Goal: Task Accomplishment & Management: Use online tool/utility

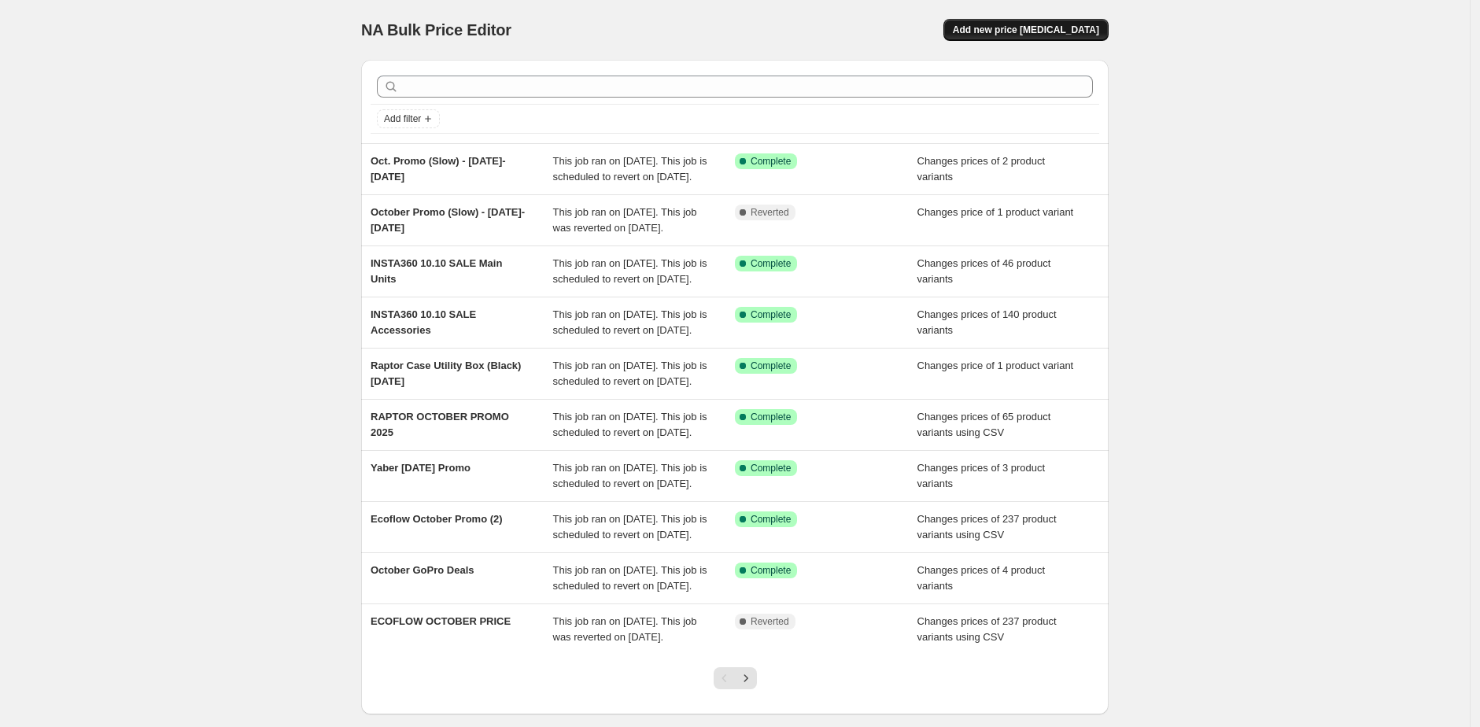
click at [1046, 33] on span "Add new price [MEDICAL_DATA]" at bounding box center [1026, 30] width 146 height 13
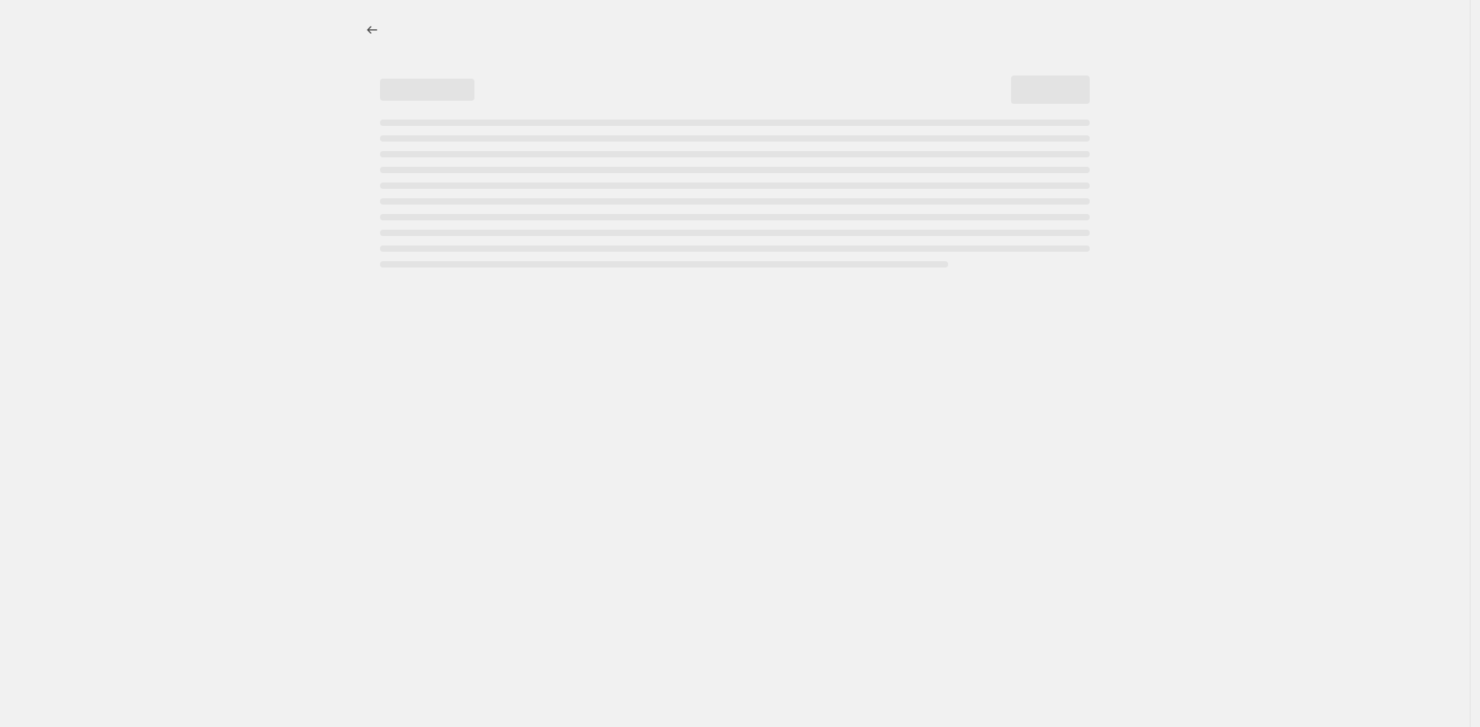
select select "percentage"
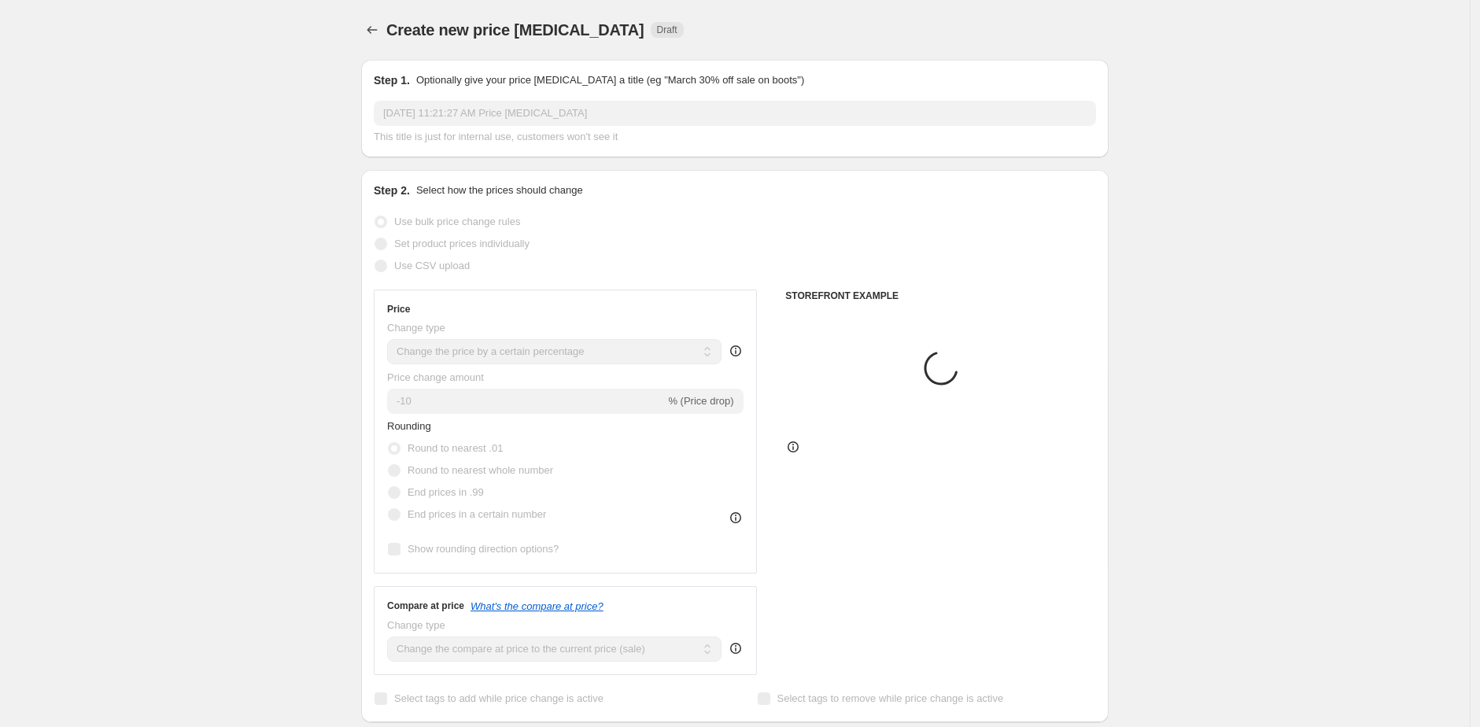
click at [524, 113] on input "[DATE] 11:21:27 AM Price [MEDICAL_DATA]" at bounding box center [735, 113] width 722 height 25
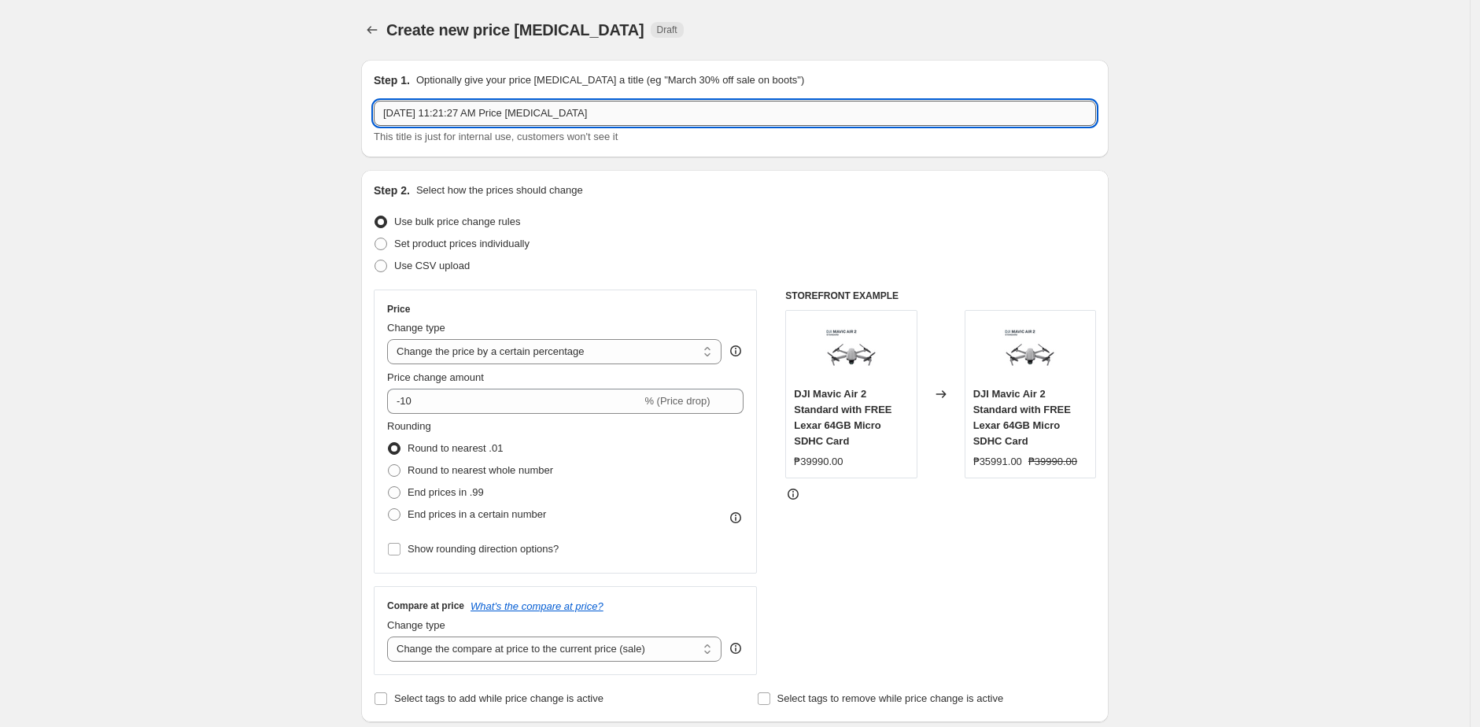
click at [524, 113] on input "[DATE] 11:21:27 AM Price [MEDICAL_DATA]" at bounding box center [735, 113] width 722 height 25
type input "Insta360 Mic Air"
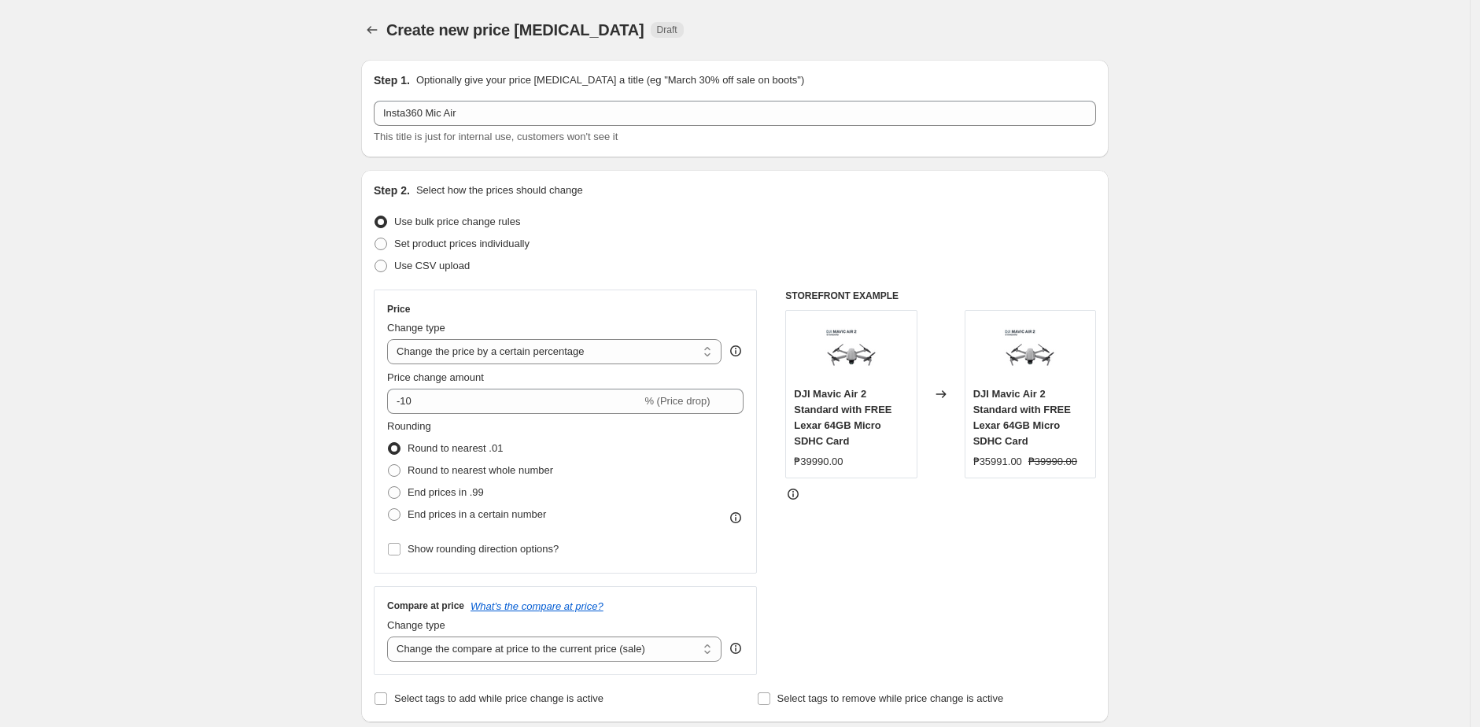
click at [443, 246] on span "Set product prices individually" at bounding box center [461, 244] width 135 height 12
click at [375, 238] on input "Set product prices individually" at bounding box center [375, 238] width 1 height 1
radio input "true"
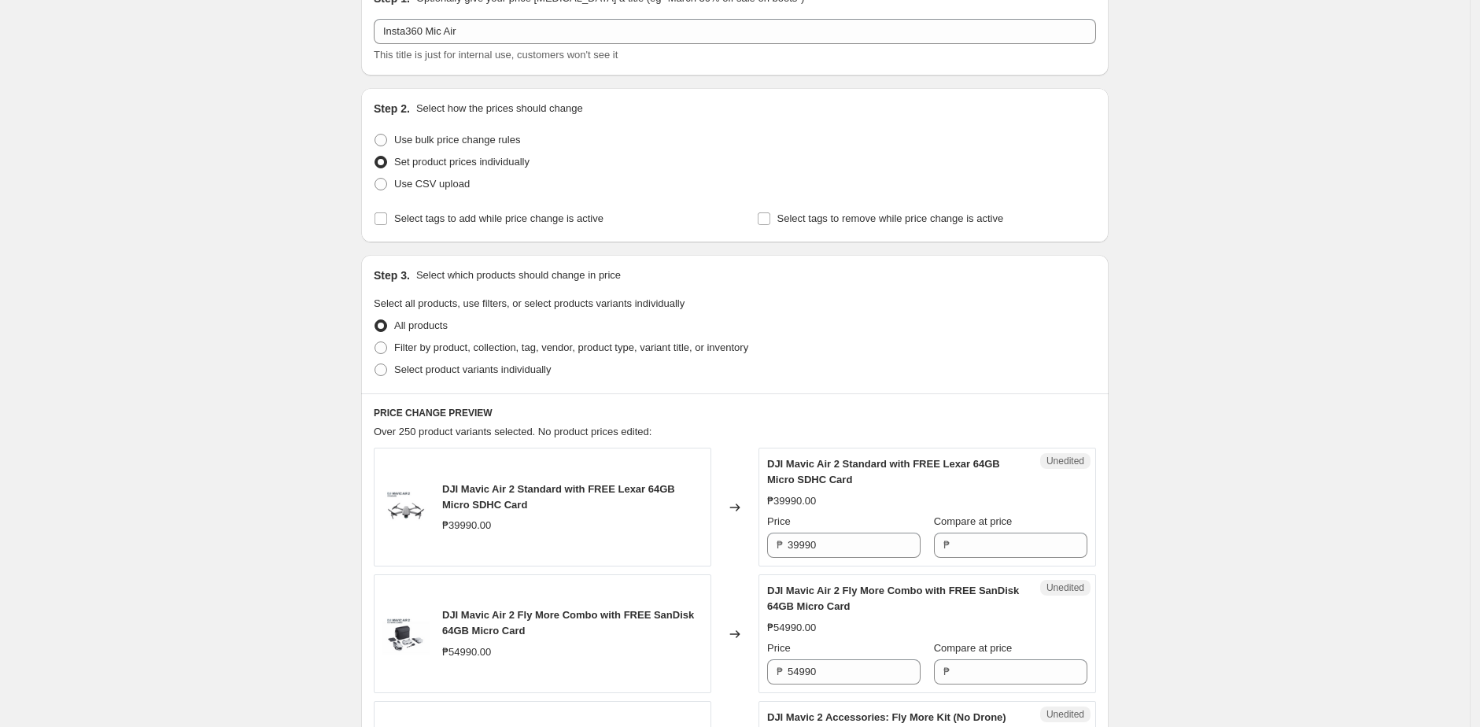
scroll to position [94, 0]
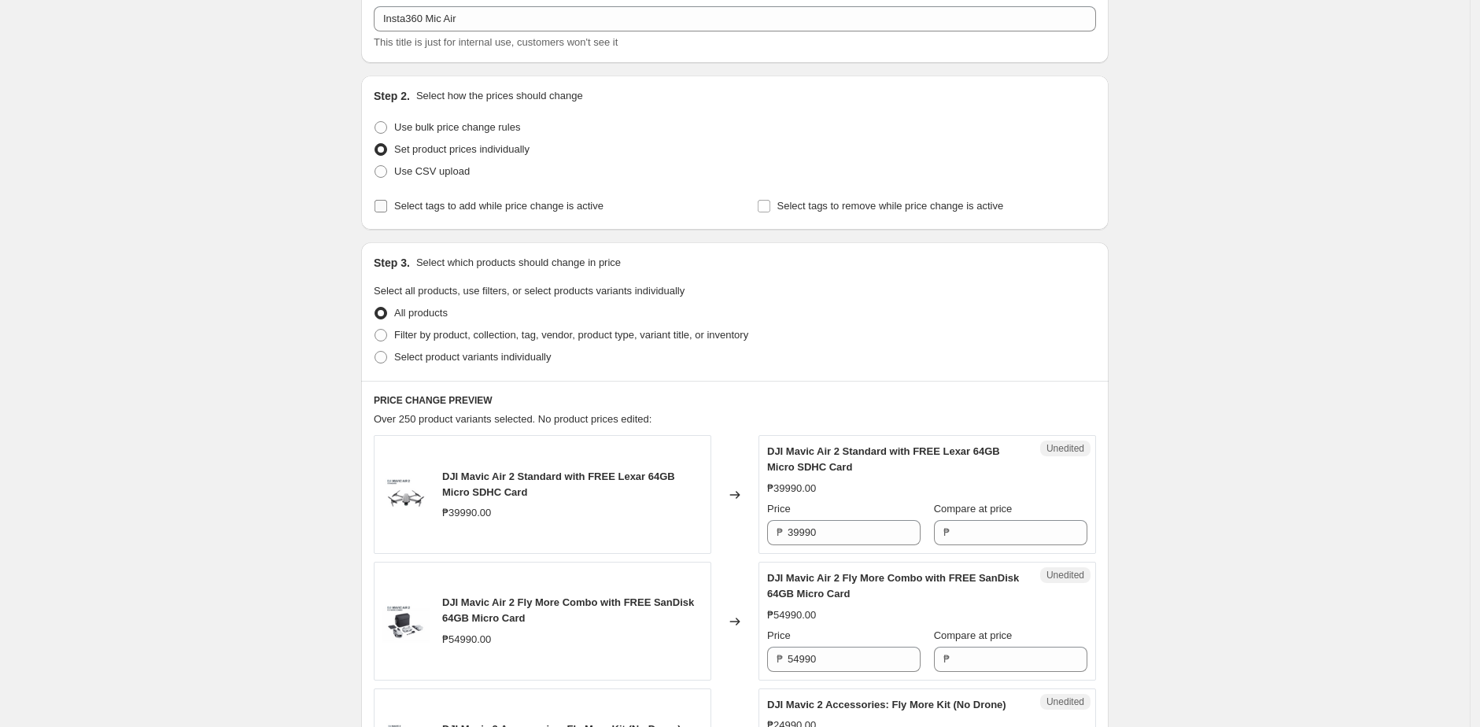
click at [417, 205] on span "Select tags to add while price change is active" at bounding box center [498, 206] width 209 height 12
click at [387, 205] on input "Select tags to add while price change is active" at bounding box center [381, 206] width 13 height 13
checkbox input "true"
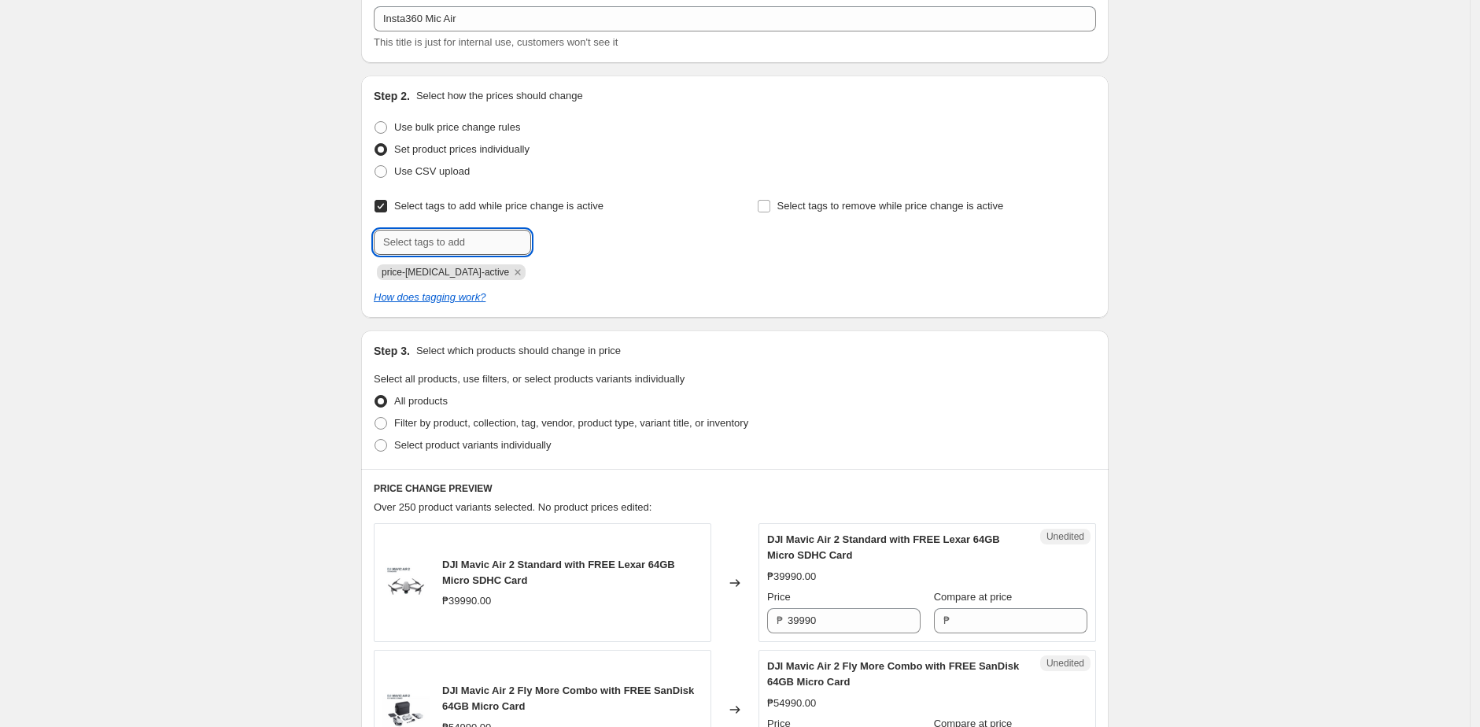
click at [437, 242] on input "text" at bounding box center [452, 242] width 157 height 25
type input "Payday Sale!"
click at [515, 272] on icon "Remove price-change-job-active" at bounding box center [518, 272] width 6 height 6
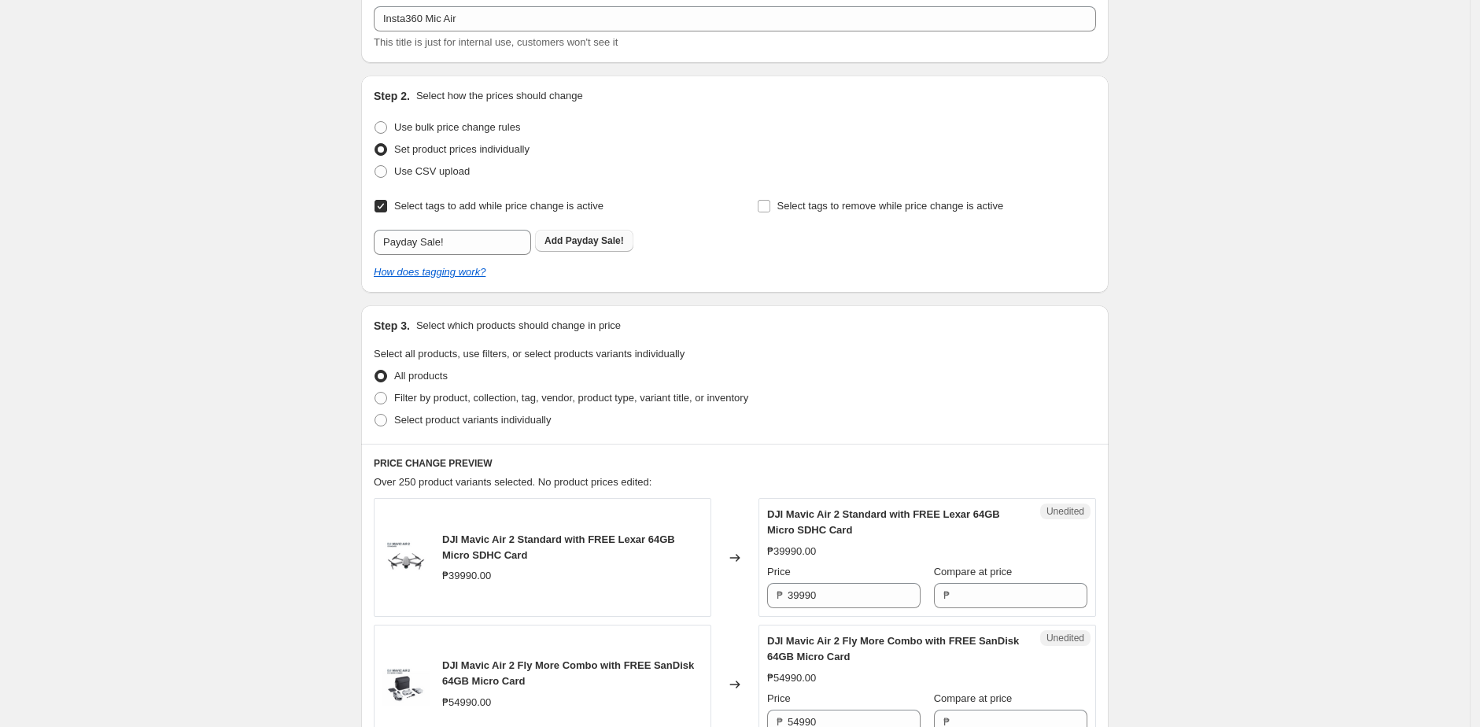
click at [597, 231] on button "Add Payday Sale!" at bounding box center [584, 241] width 98 height 22
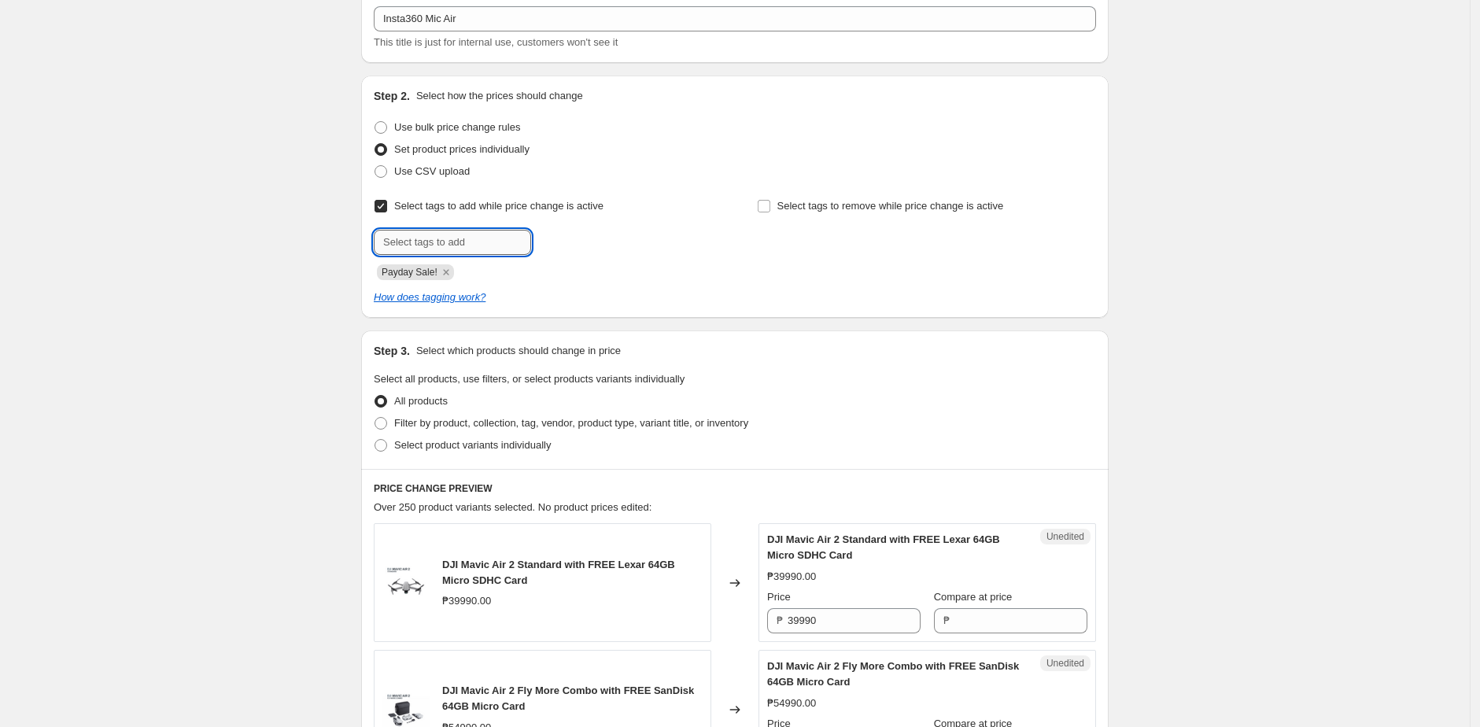
click at [487, 238] on input "text" at bounding box center [452, 242] width 157 height 25
click at [442, 242] on input "text" at bounding box center [452, 242] width 157 height 25
type input "Deals_Insta360"
click at [601, 234] on button "Add Deals_Insta3..." at bounding box center [587, 241] width 105 height 22
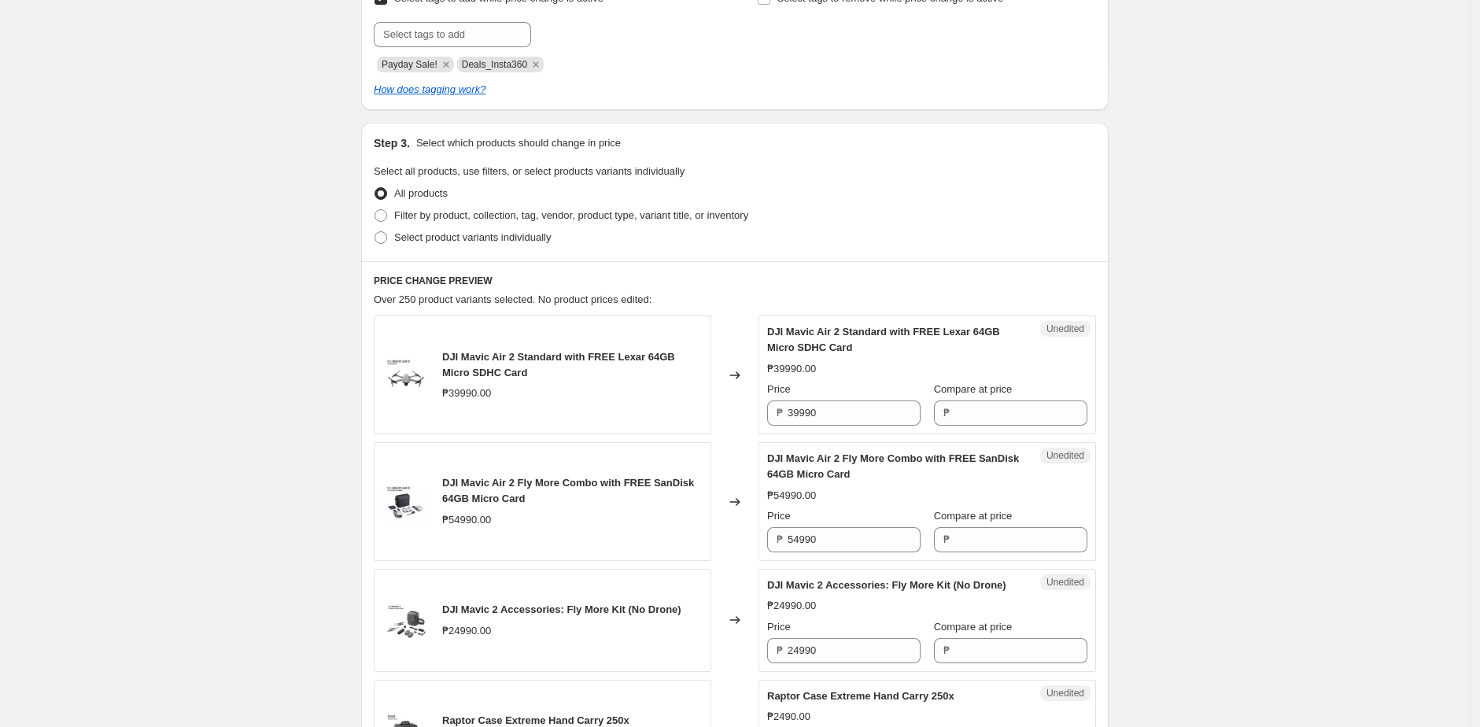
scroll to position [360, 0]
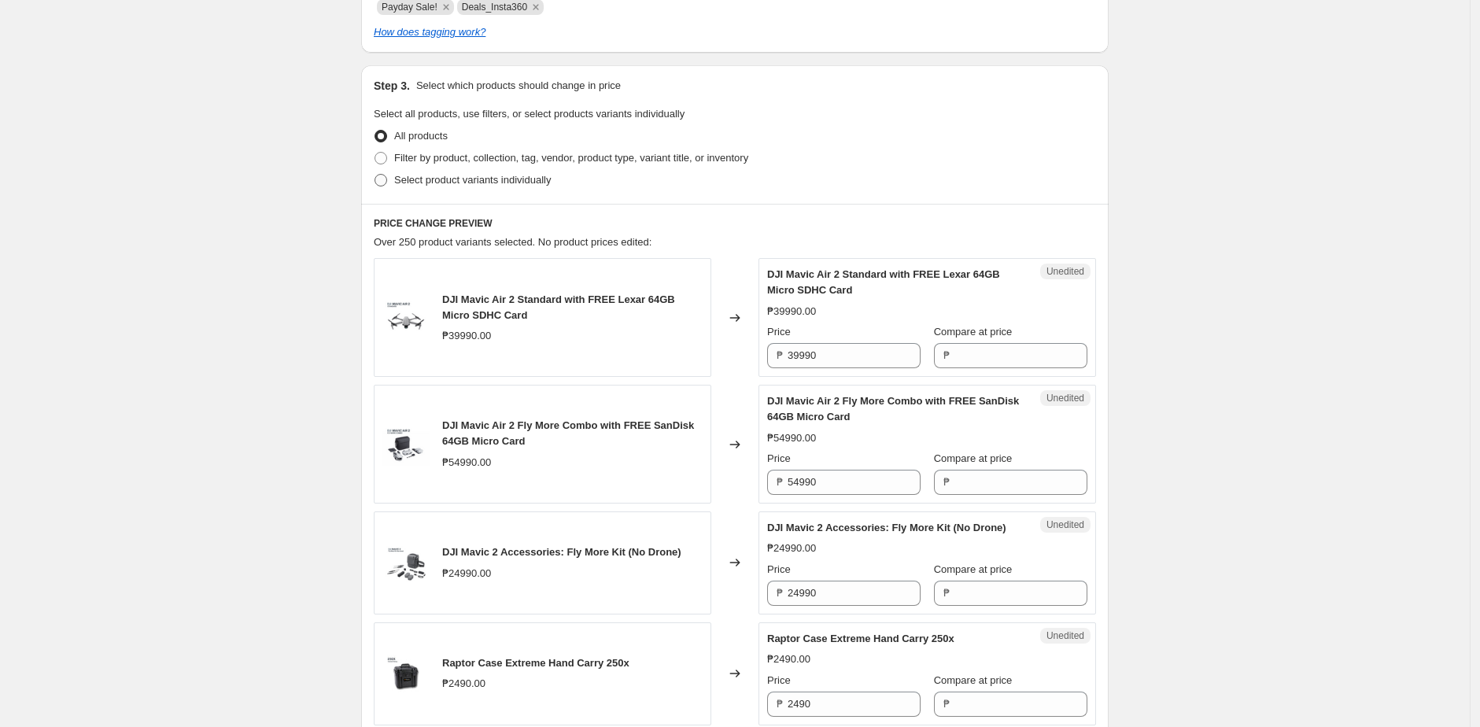
click at [471, 177] on span "Select product variants individually" at bounding box center [472, 180] width 157 height 12
click at [375, 175] on input "Select product variants individually" at bounding box center [375, 174] width 1 height 1
radio input "true"
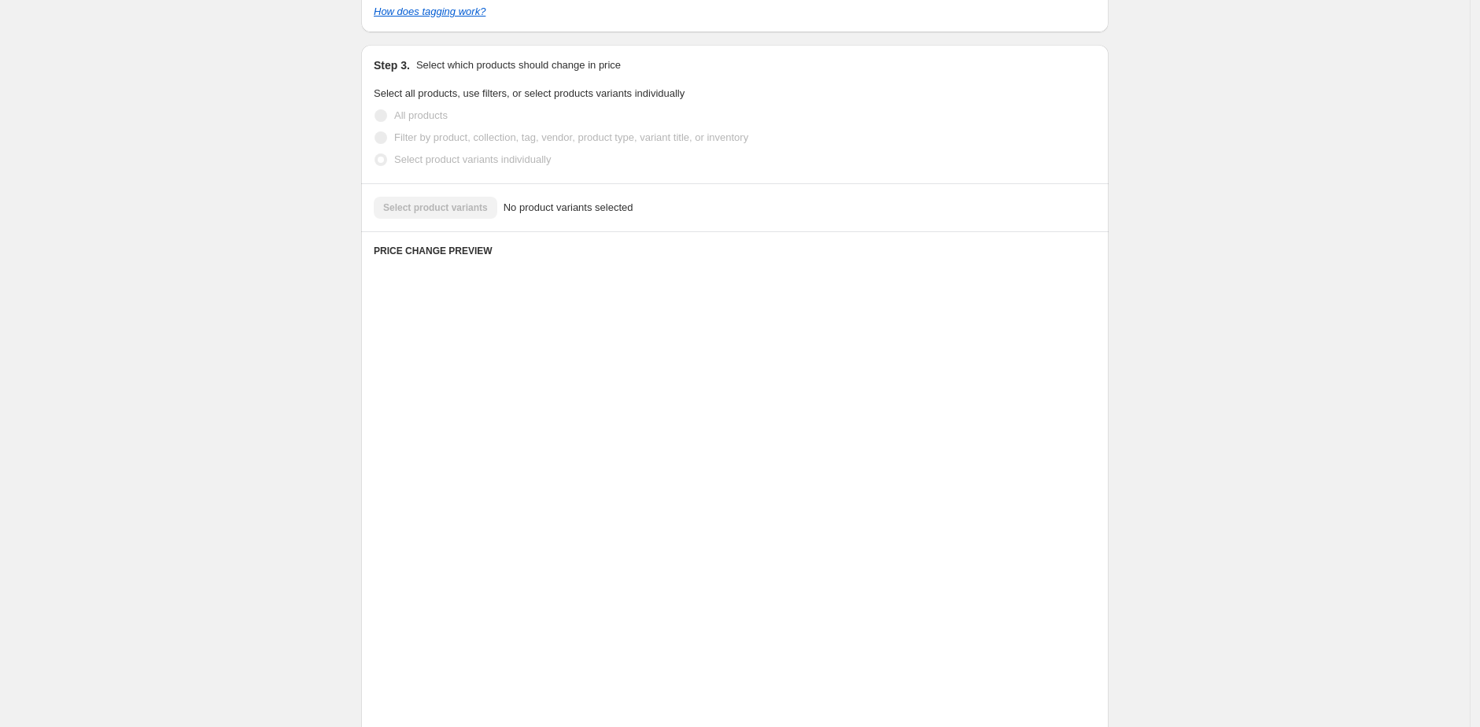
scroll to position [187, 0]
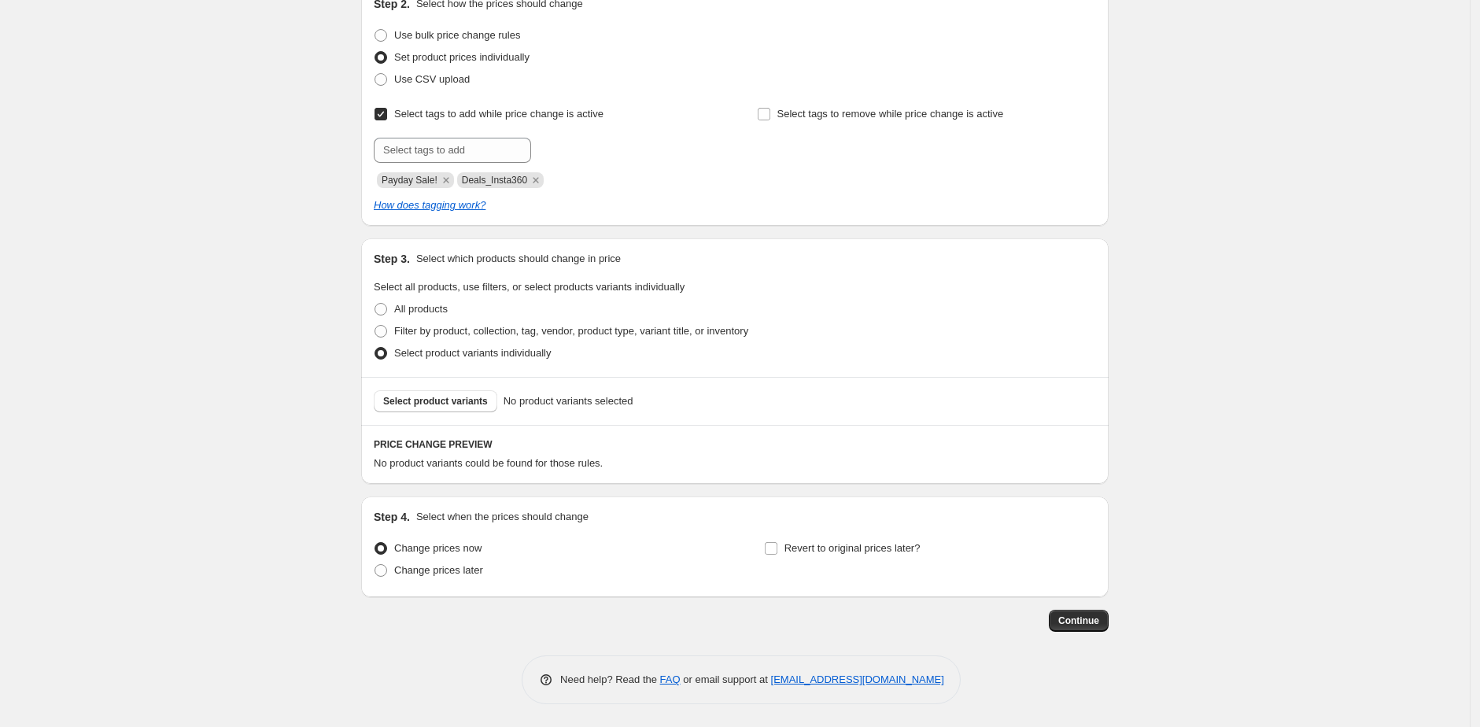
click at [423, 411] on div "Select product variants No product variants selected" at bounding box center [735, 401] width 748 height 48
click at [431, 403] on span "Select product variants" at bounding box center [435, 401] width 105 height 13
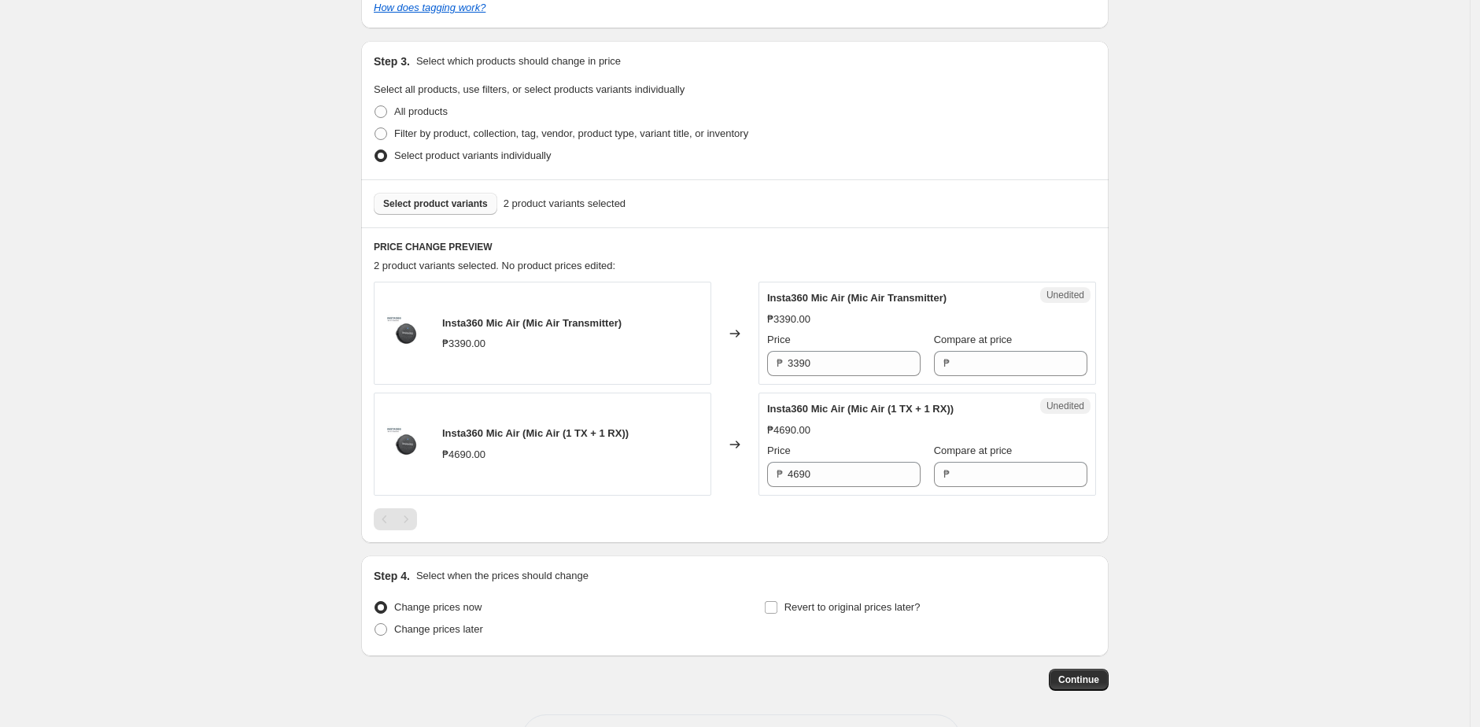
scroll to position [414, 0]
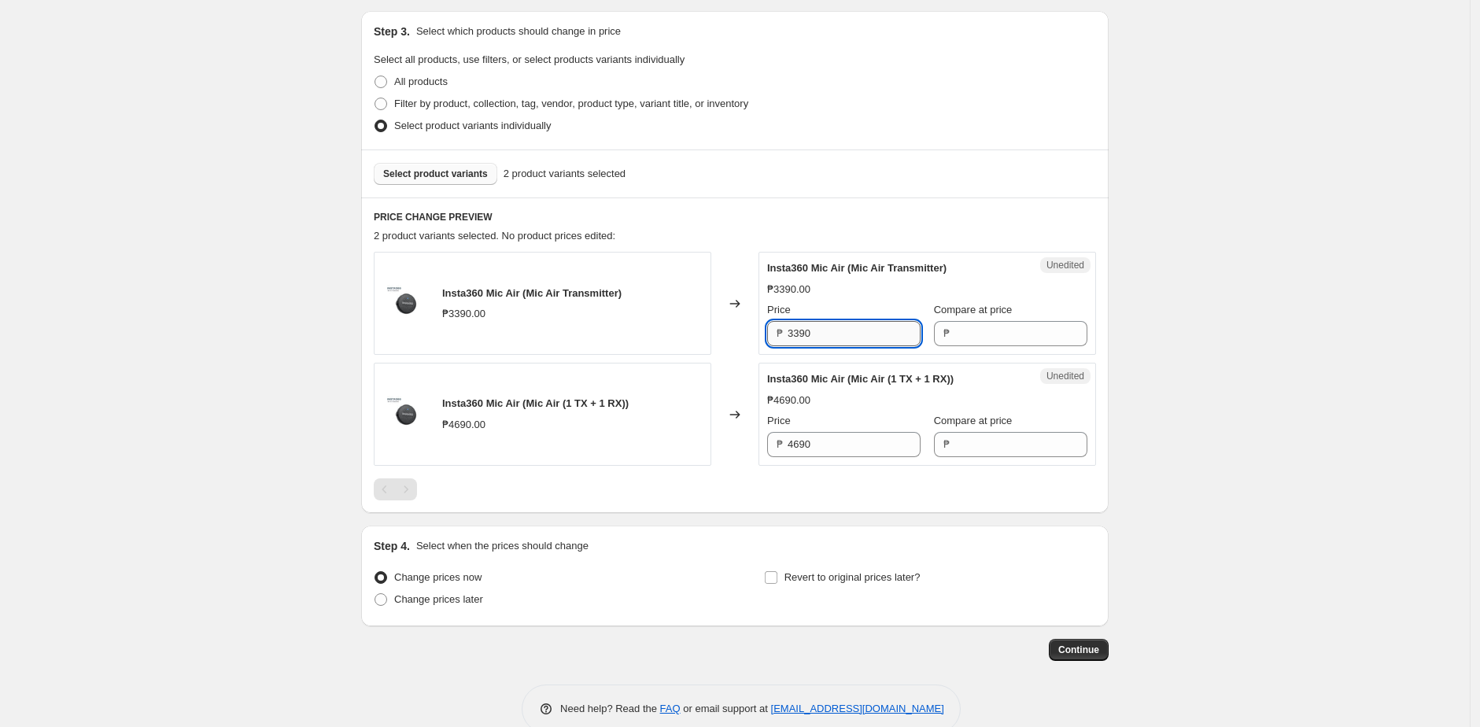
click at [833, 335] on input "3390" at bounding box center [854, 333] width 133 height 25
click at [989, 335] on input "Compare at price" at bounding box center [1021, 333] width 133 height 25
paste input "3390"
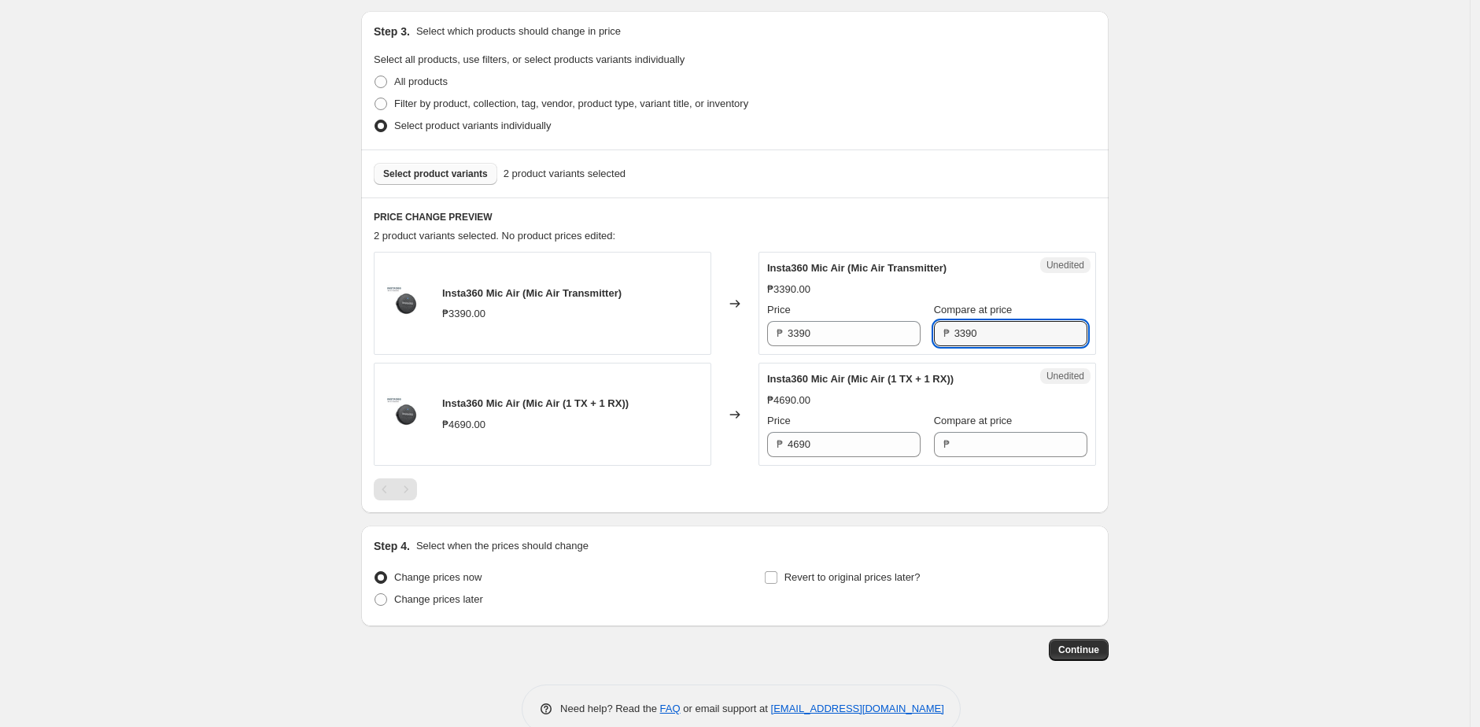
type input "3390"
click at [1217, 317] on div "Create new price [MEDICAL_DATA]. This page is ready Create new price [MEDICAL_D…" at bounding box center [735, 171] width 1470 height 1171
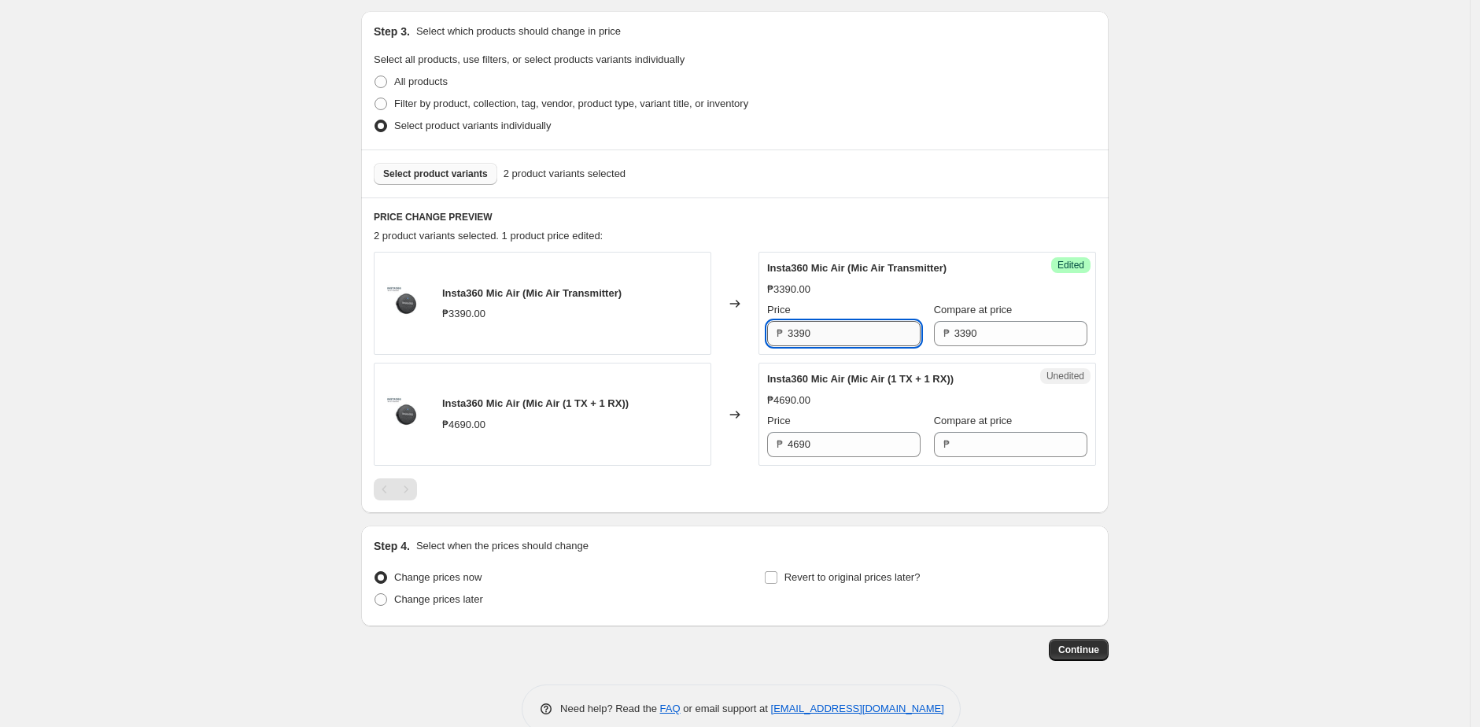
click at [868, 322] on input "3390" at bounding box center [854, 333] width 133 height 25
paste input "26"
type input "2690"
click at [840, 432] on input "4690" at bounding box center [854, 444] width 133 height 25
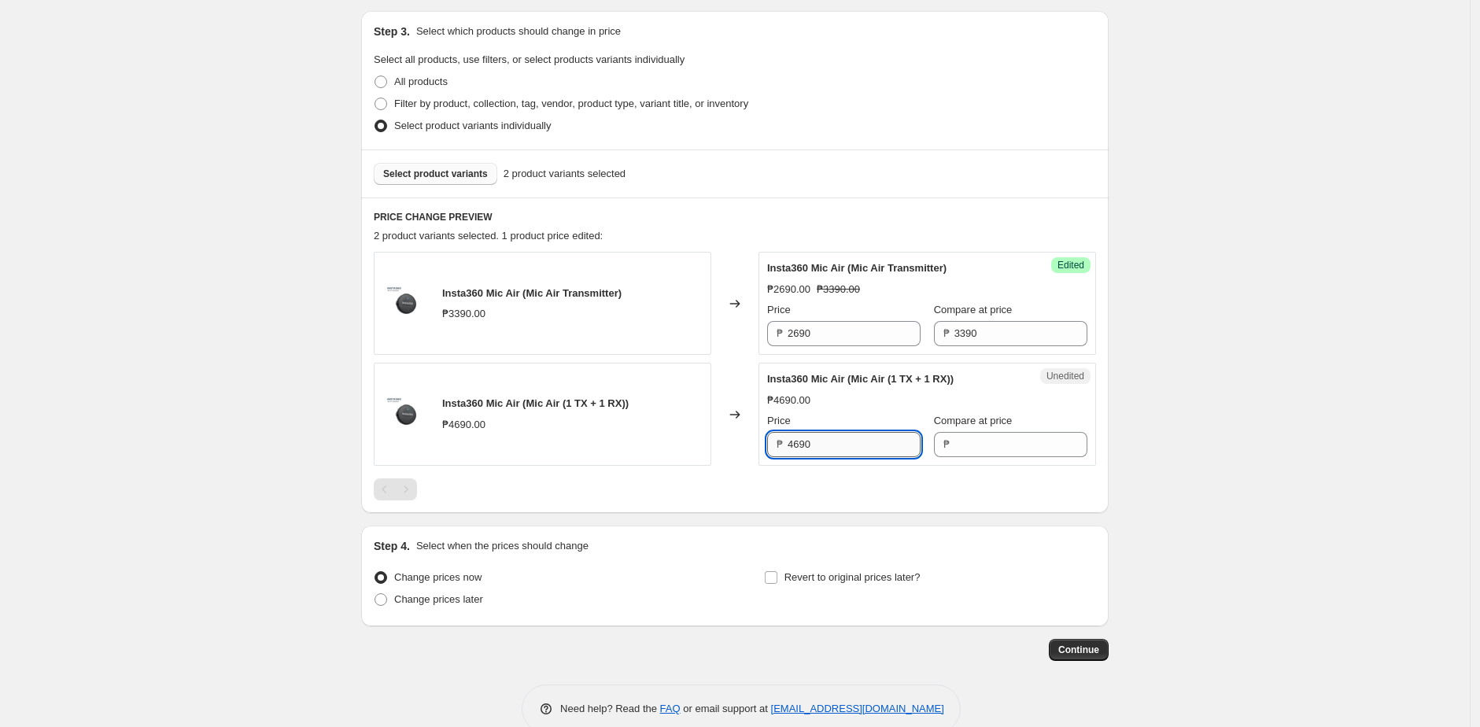
click at [840, 432] on input "4690" at bounding box center [854, 444] width 133 height 25
click at [970, 447] on input "Compare at price" at bounding box center [1021, 444] width 133 height 25
paste input "4690"
type input "4690"
click at [884, 483] on div at bounding box center [735, 490] width 722 height 22
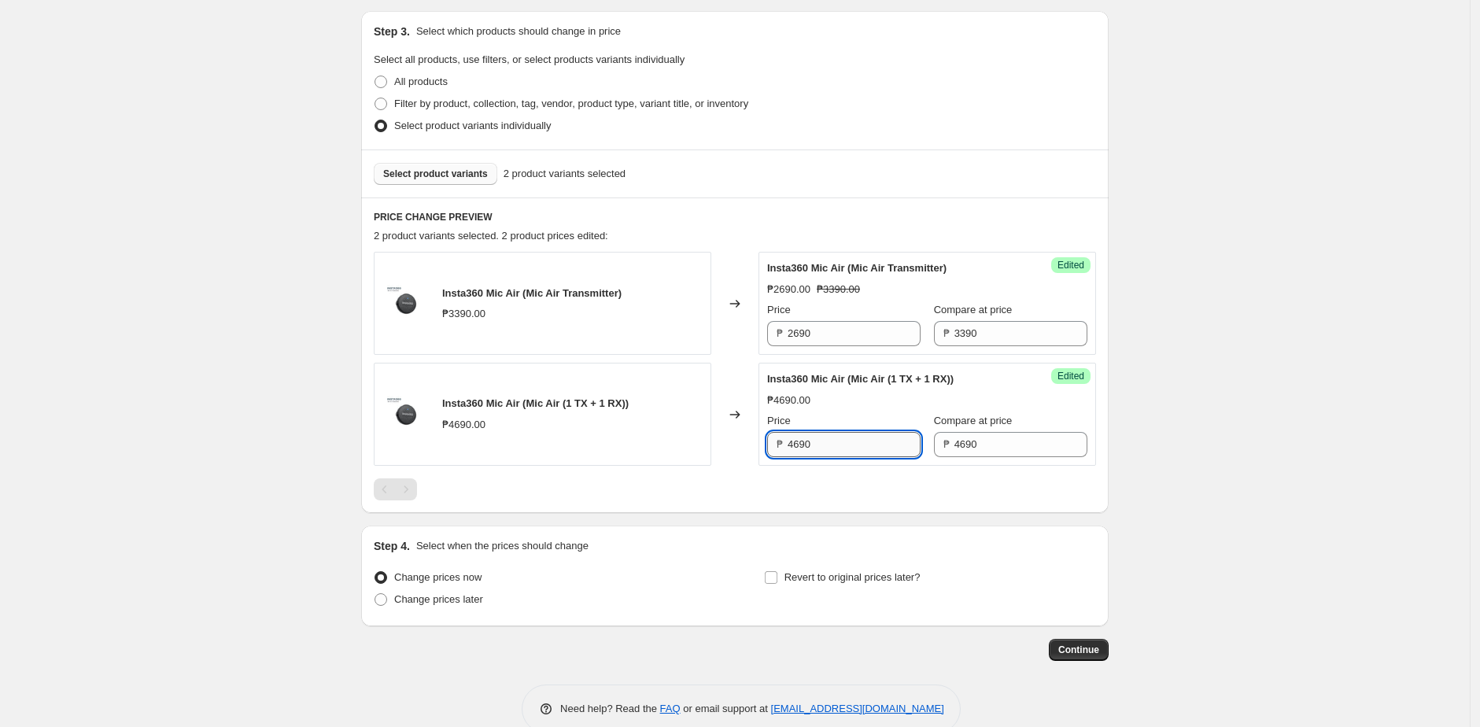
click at [851, 443] on input "4690" at bounding box center [854, 444] width 133 height 25
paste input "39"
type input "3990"
click at [811, 479] on div at bounding box center [735, 490] width 722 height 22
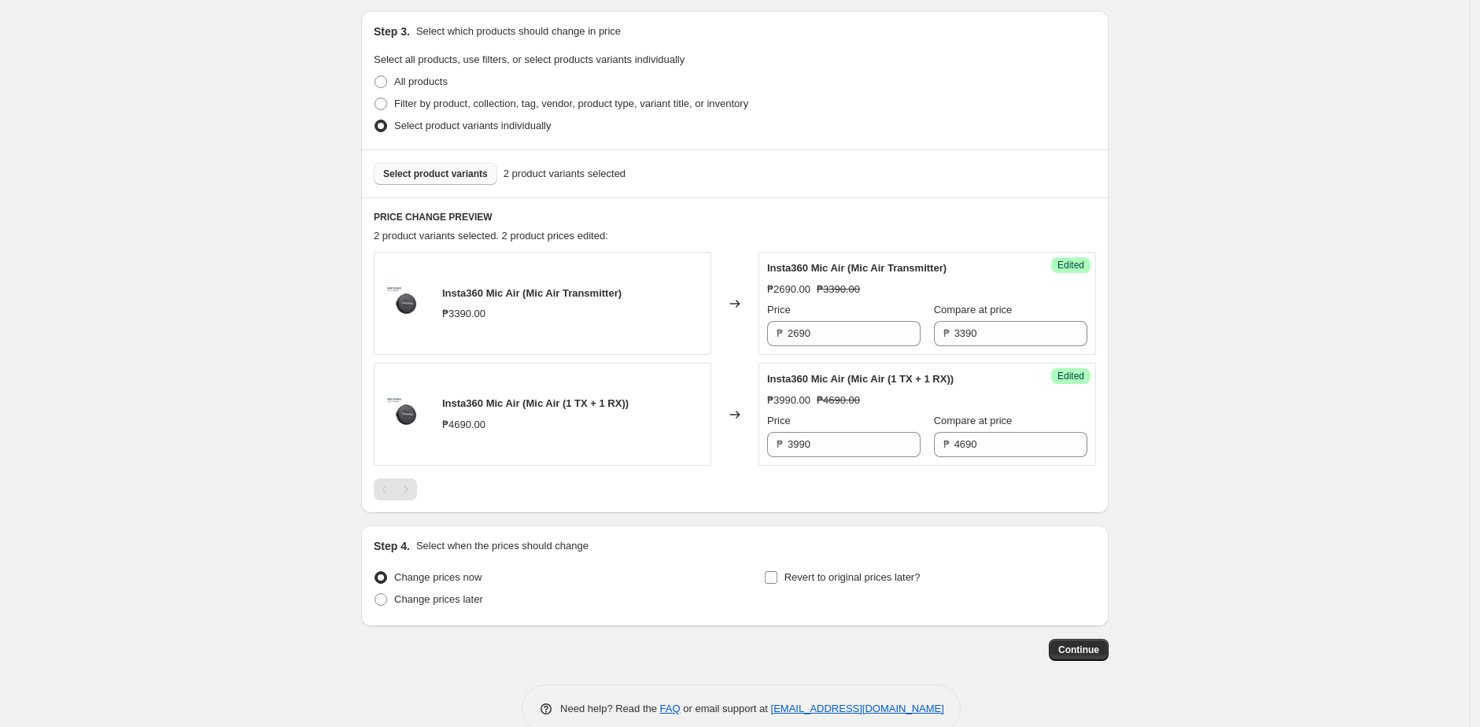
click at [815, 578] on span "Revert to original prices later?" at bounding box center [853, 577] width 136 height 12
click at [778, 578] on input "Revert to original prices later?" at bounding box center [771, 577] width 13 height 13
checkbox input "true"
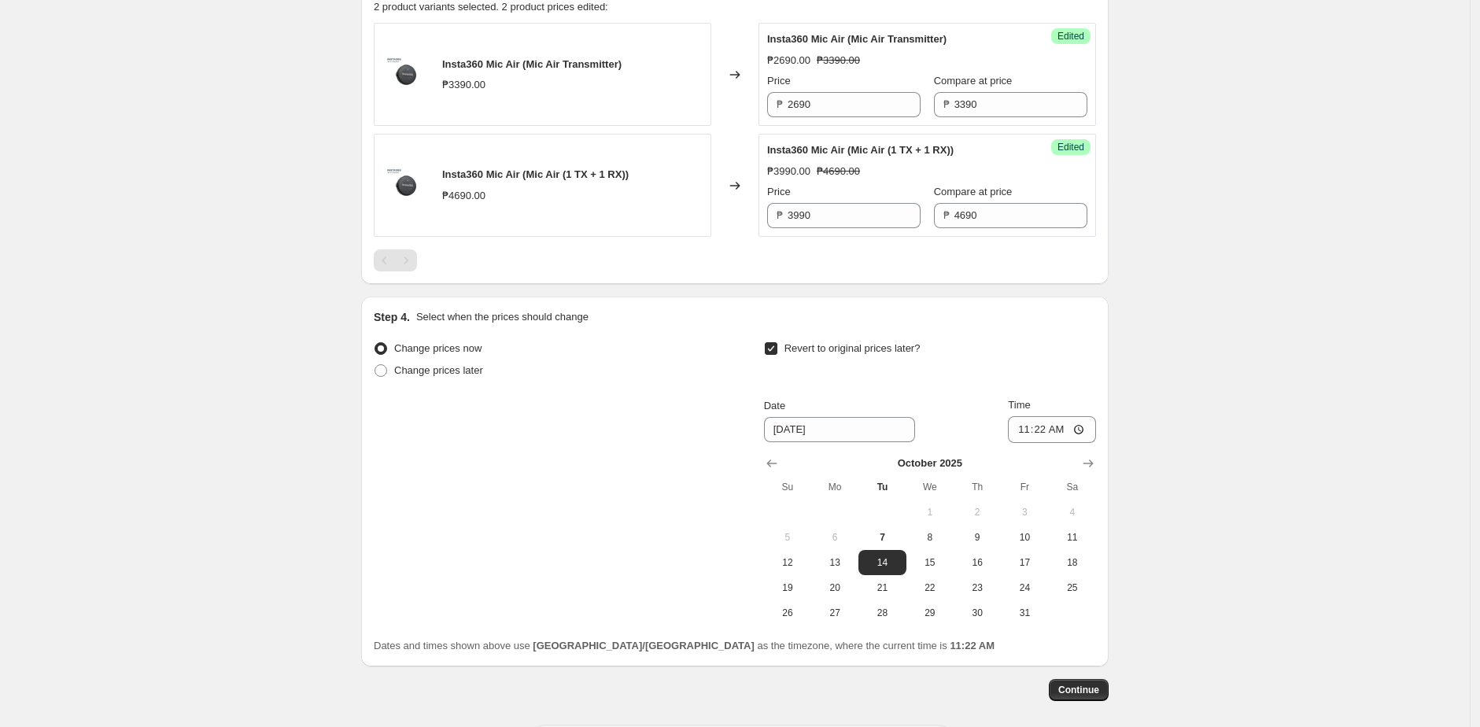
scroll to position [650, 0]
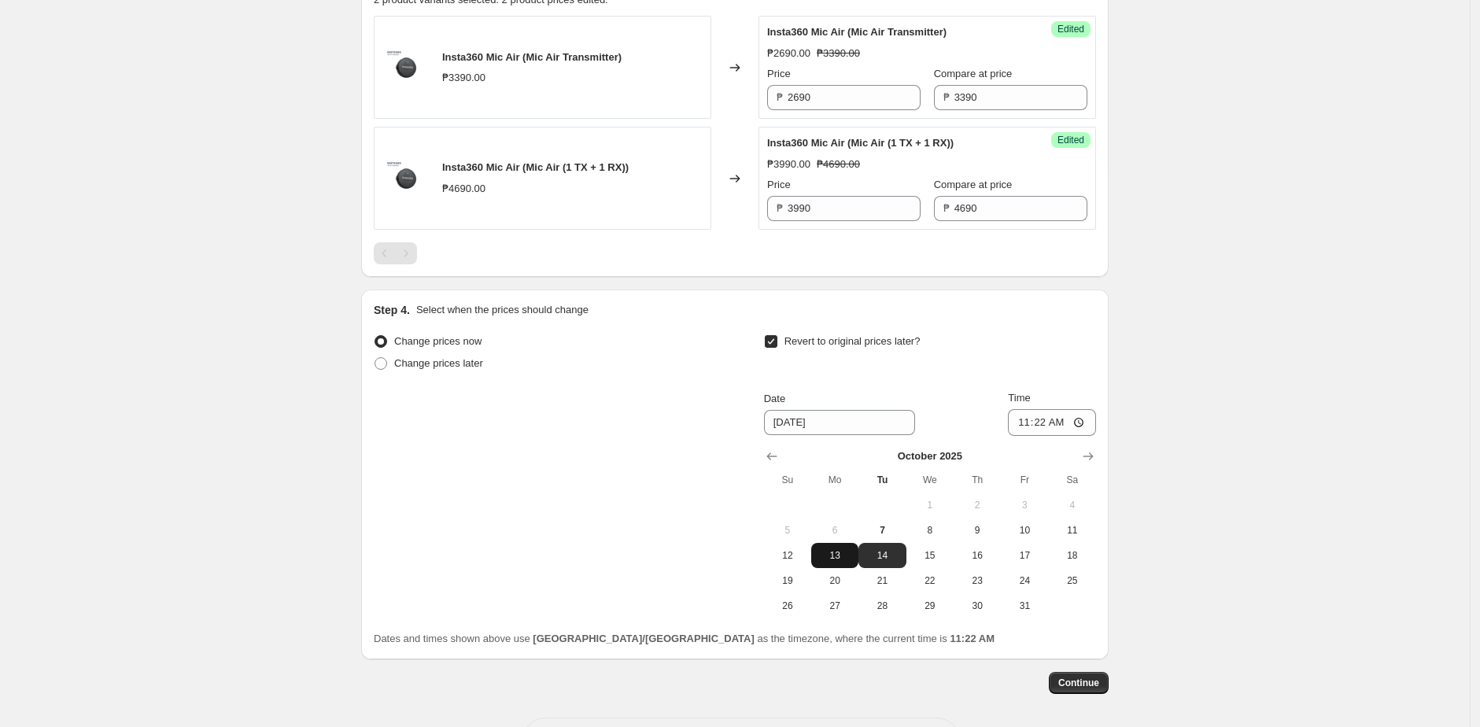
click at [843, 549] on span "13" at bounding box center [835, 555] width 35 height 13
type input "[DATE]"
click at [1066, 416] on input "11:22" at bounding box center [1052, 422] width 88 height 27
click at [1088, 423] on input "11:22" at bounding box center [1052, 422] width 88 height 27
type input "23:55"
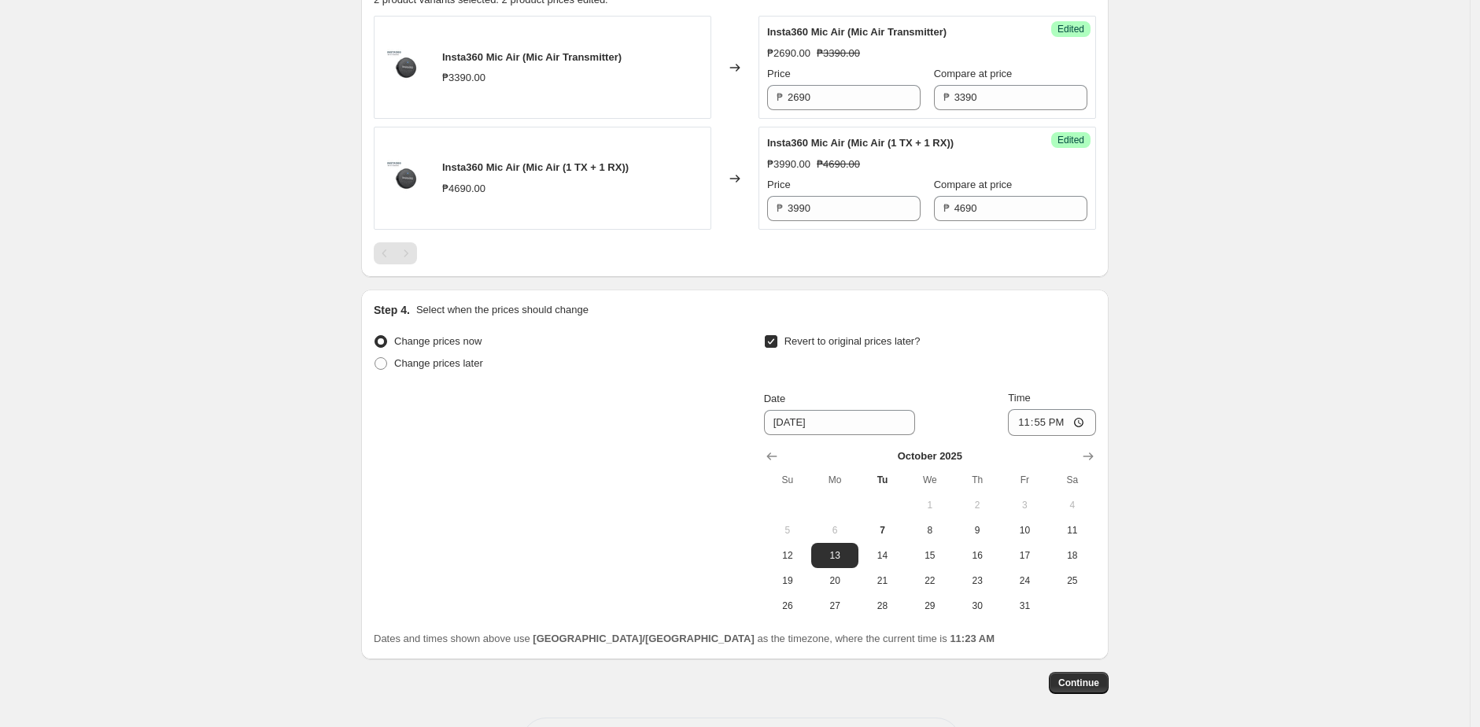
click at [1244, 418] on div "Create new price [MEDICAL_DATA]. This page is ready Create new price [MEDICAL_D…" at bounding box center [735, 70] width 1470 height 1440
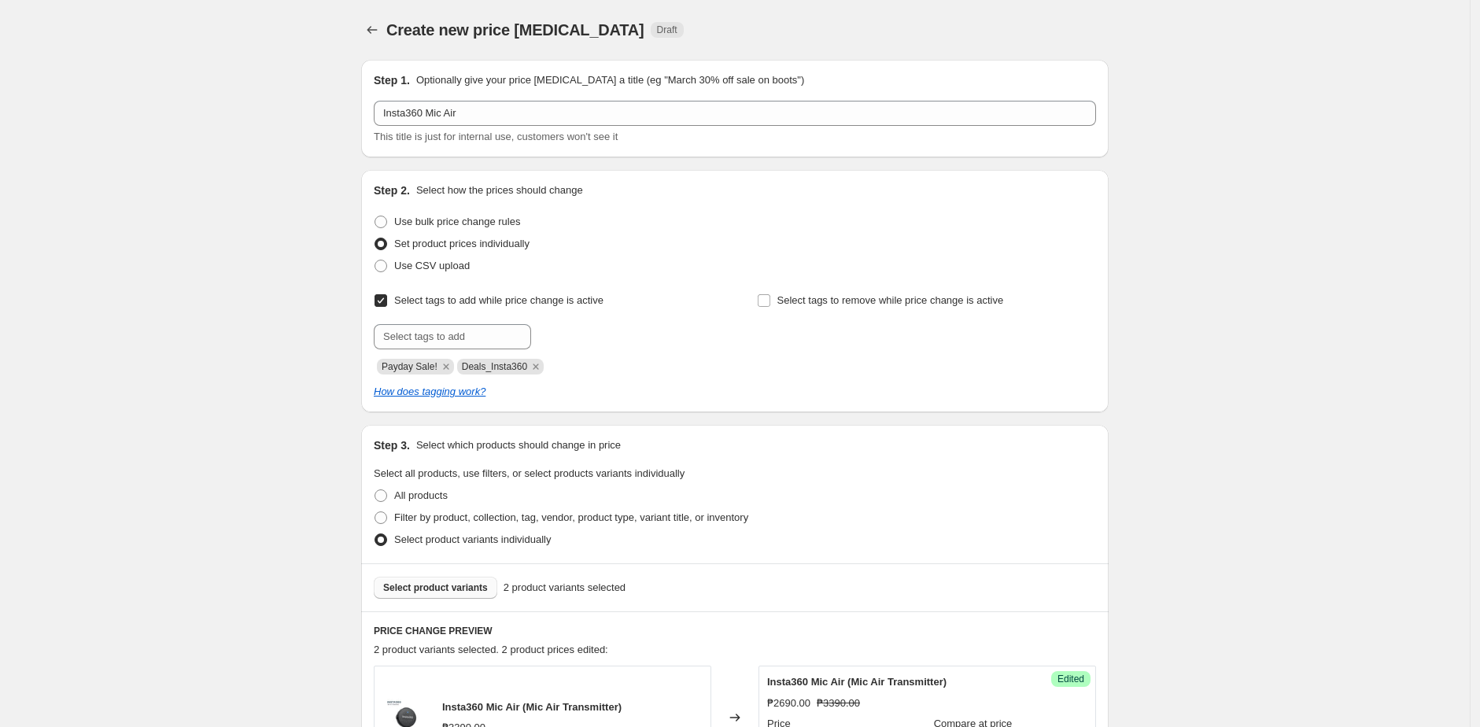
scroll to position [712, 0]
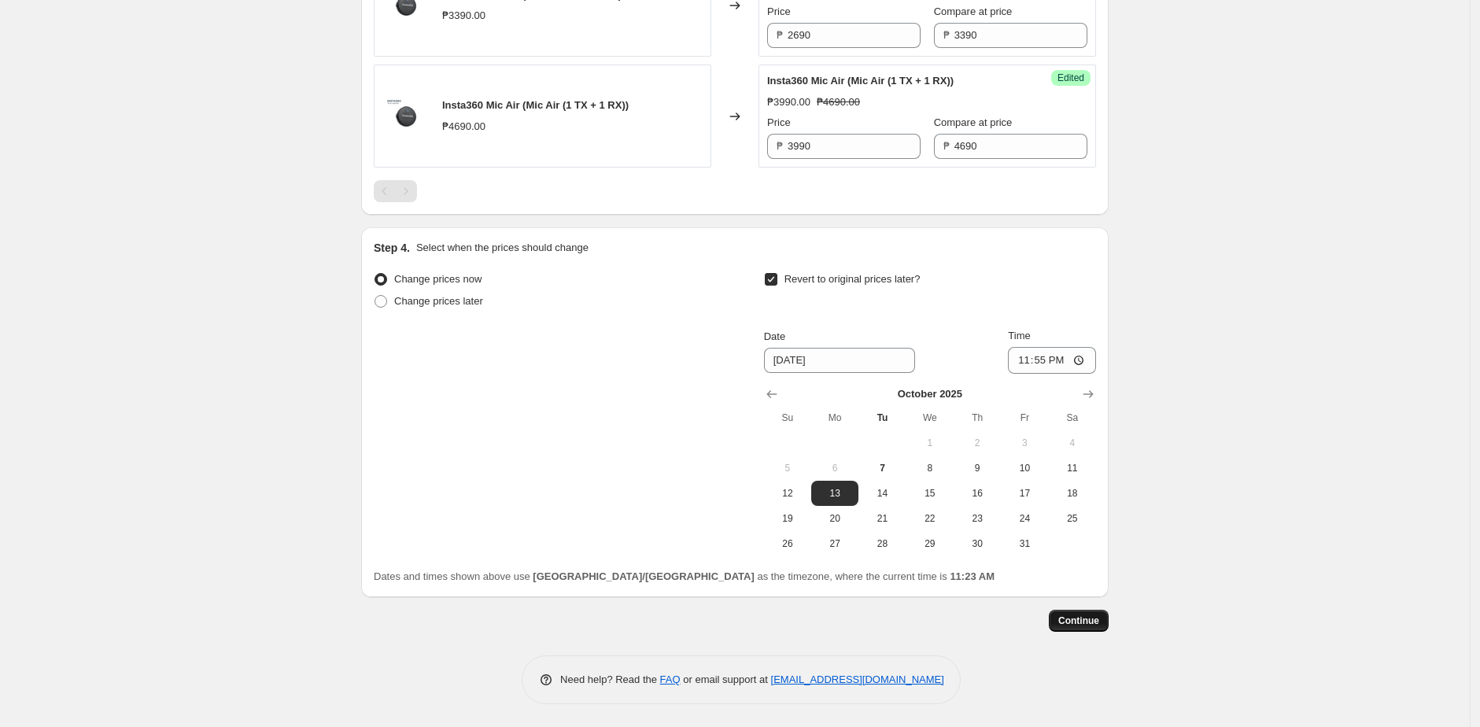
click at [1081, 615] on span "Continue" at bounding box center [1079, 621] width 41 height 13
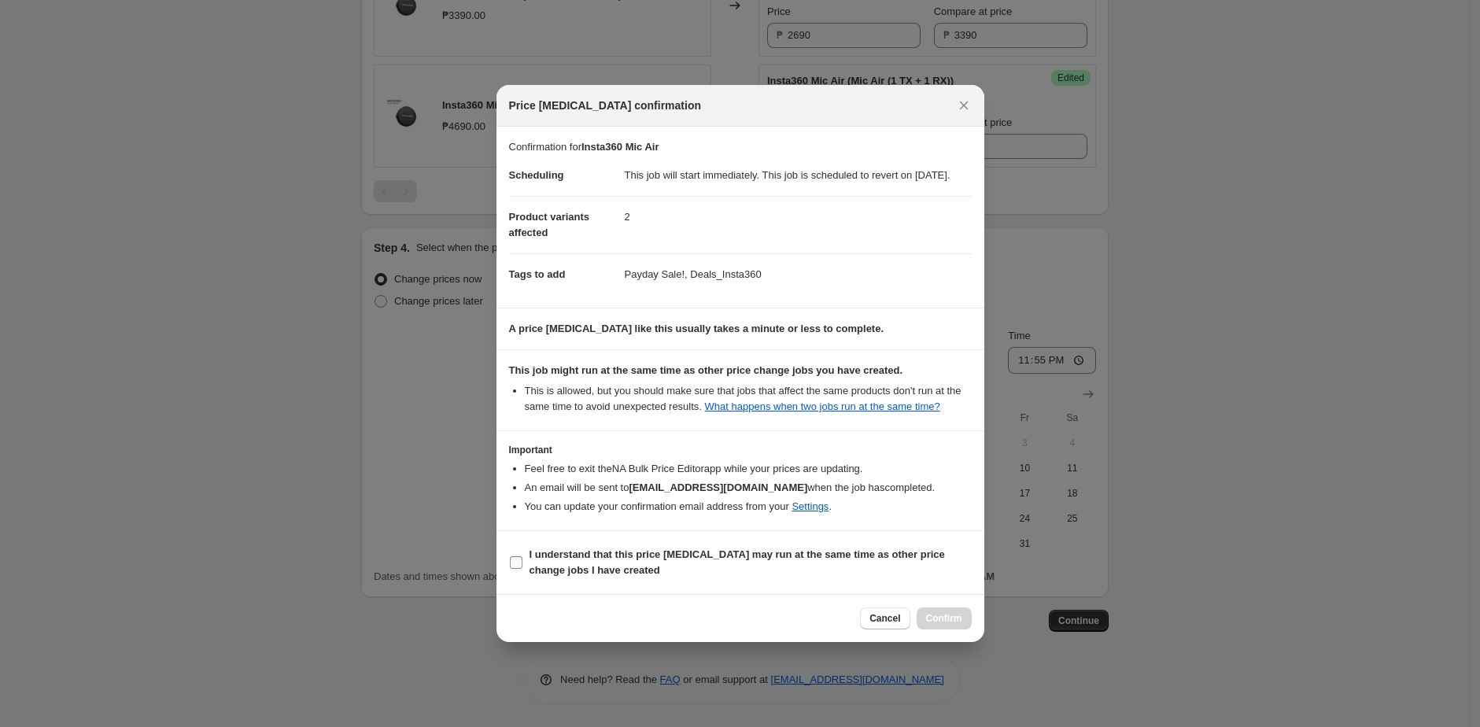
click at [897, 578] on span "I understand that this price [MEDICAL_DATA] may run at the same time as other p…" at bounding box center [751, 562] width 442 height 31
click at [523, 569] on input "I understand that this price [MEDICAL_DATA] may run at the same time as other p…" at bounding box center [516, 562] width 13 height 13
checkbox input "true"
click at [927, 625] on span "Confirm" at bounding box center [944, 618] width 36 height 13
